Goal: Information Seeking & Learning: Learn about a topic

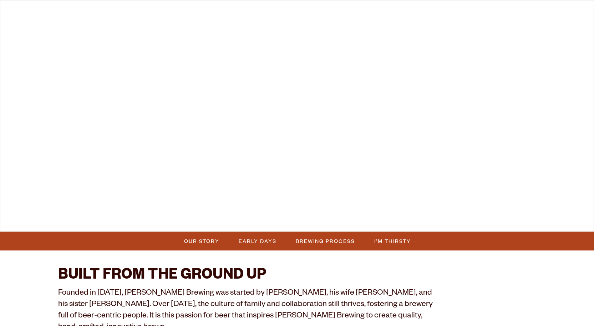
scroll to position [349, 0]
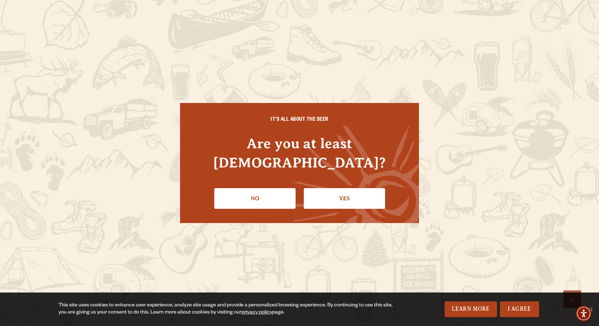
click at [337, 188] on link "Yes" at bounding box center [344, 198] width 81 height 21
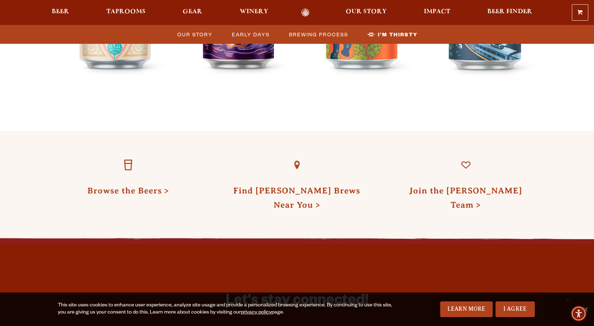
scroll to position [2168, 0]
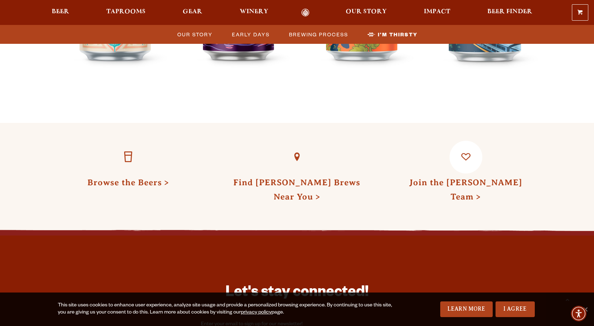
click at [465, 178] on link "Join the Odell Team" at bounding box center [465, 190] width 113 height 24
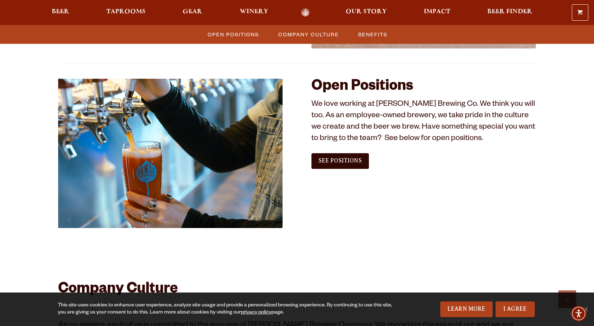
scroll to position [392, 0]
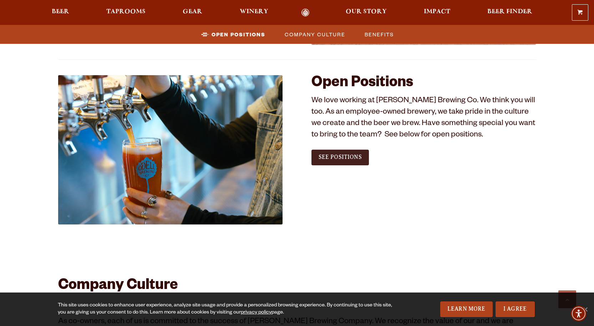
click at [338, 159] on span "See Positions" at bounding box center [339, 157] width 43 height 6
click at [60, 11] on span "Beer" at bounding box center [60, 12] width 17 height 6
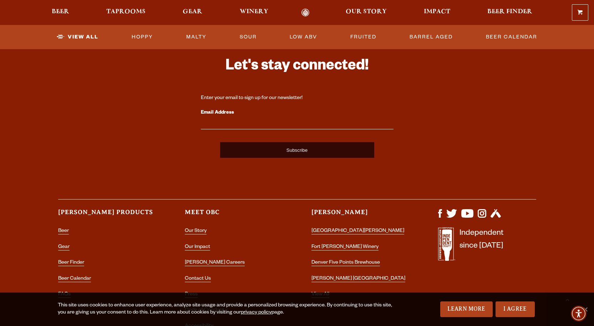
scroll to position [1641, 0]
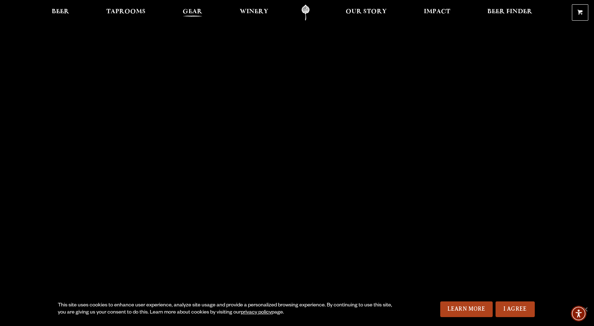
click at [195, 11] on span "Gear" at bounding box center [193, 12] width 20 height 6
click at [122, 10] on span "Taprooms" at bounding box center [125, 12] width 39 height 6
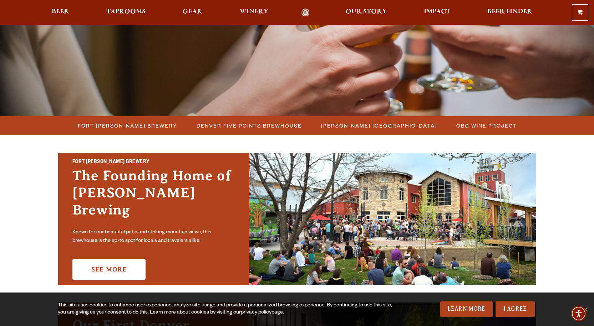
scroll to position [107, 0]
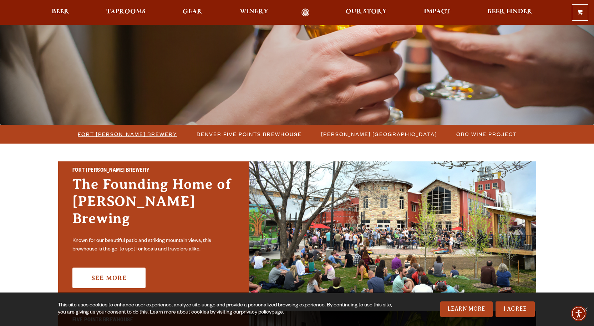
click at [131, 136] on span "Fort [PERSON_NAME] Brewery" at bounding box center [128, 134] width 100 height 10
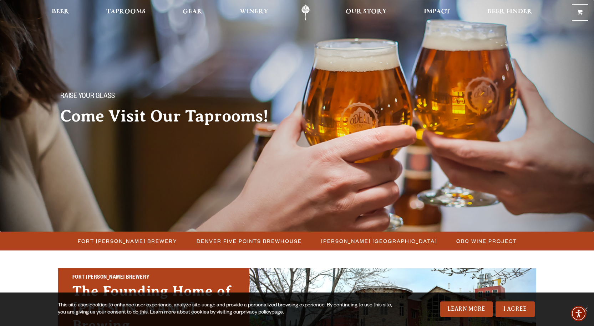
scroll to position [36, 0]
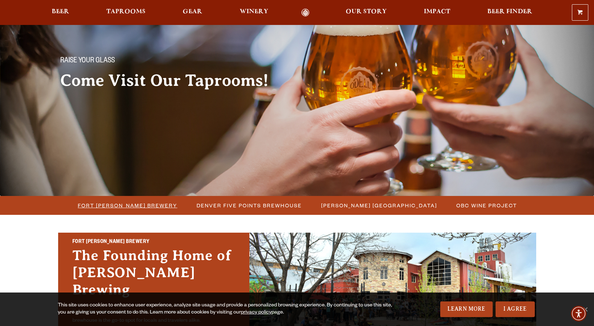
click at [127, 204] on span "Fort [PERSON_NAME] Brewery" at bounding box center [128, 205] width 100 height 10
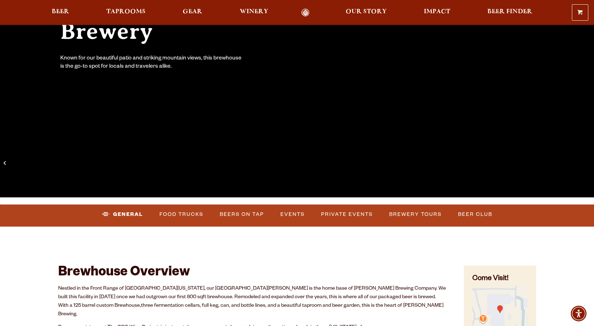
scroll to position [178, 0]
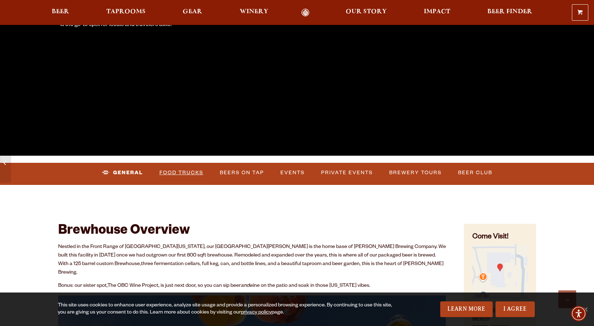
click at [183, 171] on link "Food Trucks" at bounding box center [182, 173] width 50 height 16
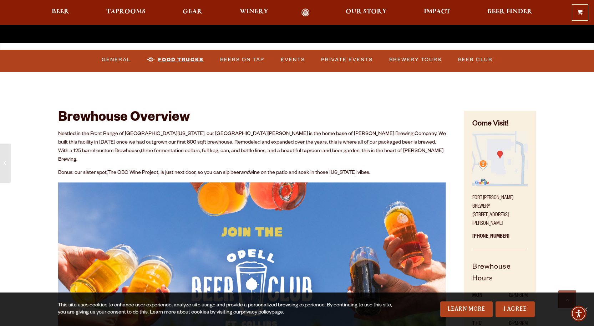
scroll to position [250, 0]
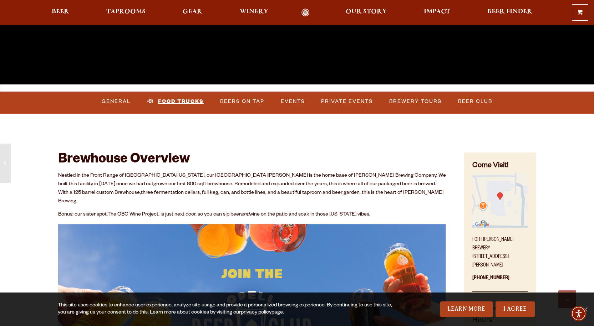
click at [177, 103] on link "Food Trucks" at bounding box center [175, 101] width 62 height 16
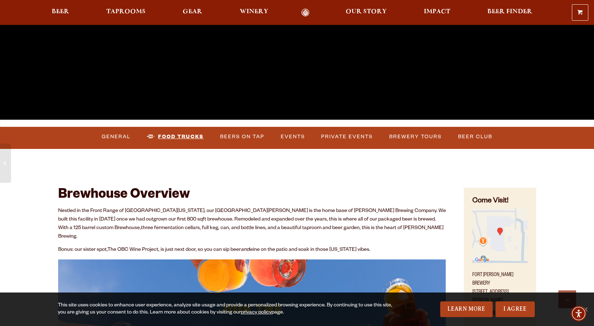
scroll to position [214, 0]
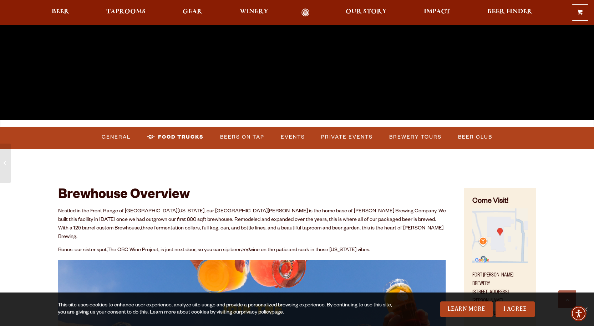
click at [298, 139] on link "Events" at bounding box center [293, 137] width 30 height 16
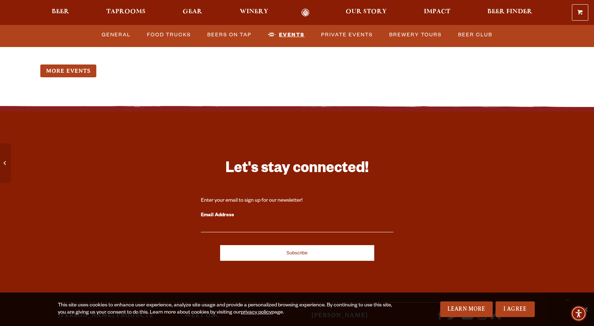
scroll to position [3053, 0]
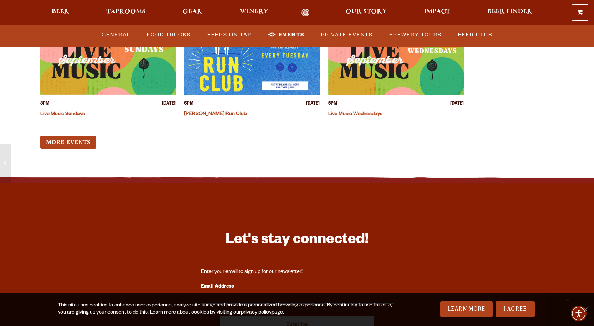
click at [421, 34] on link "Brewery Tours" at bounding box center [415, 35] width 58 height 16
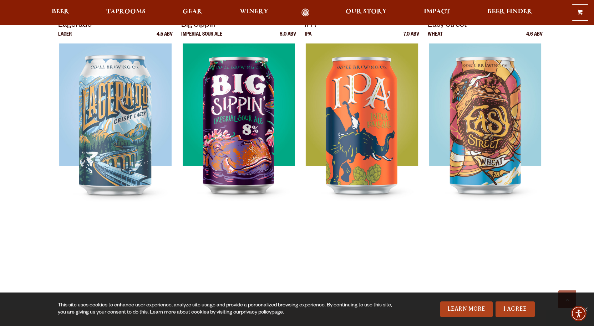
scroll to position [464, 0]
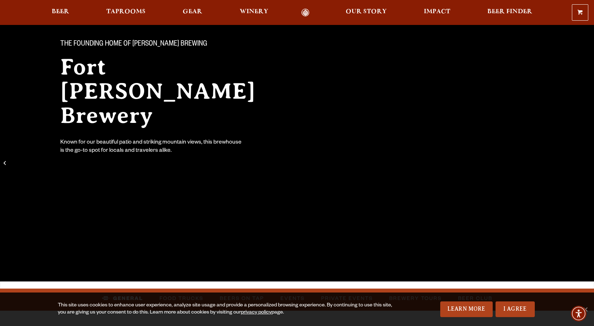
scroll to position [36, 0]
